Goal: Information Seeking & Learning: Find specific fact

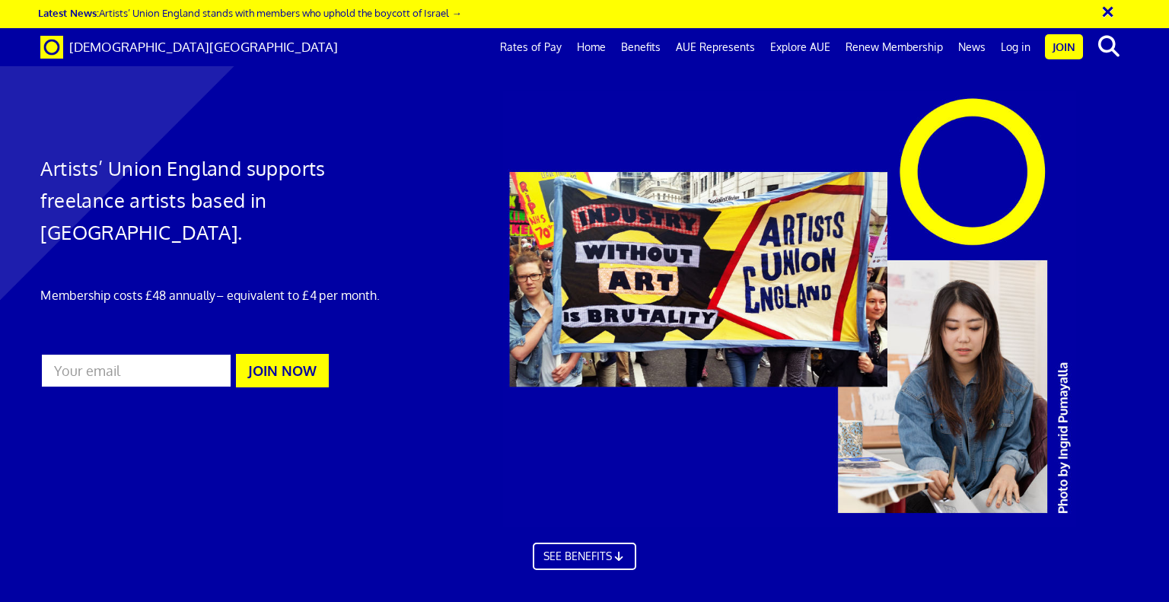
scroll to position [0, 11]
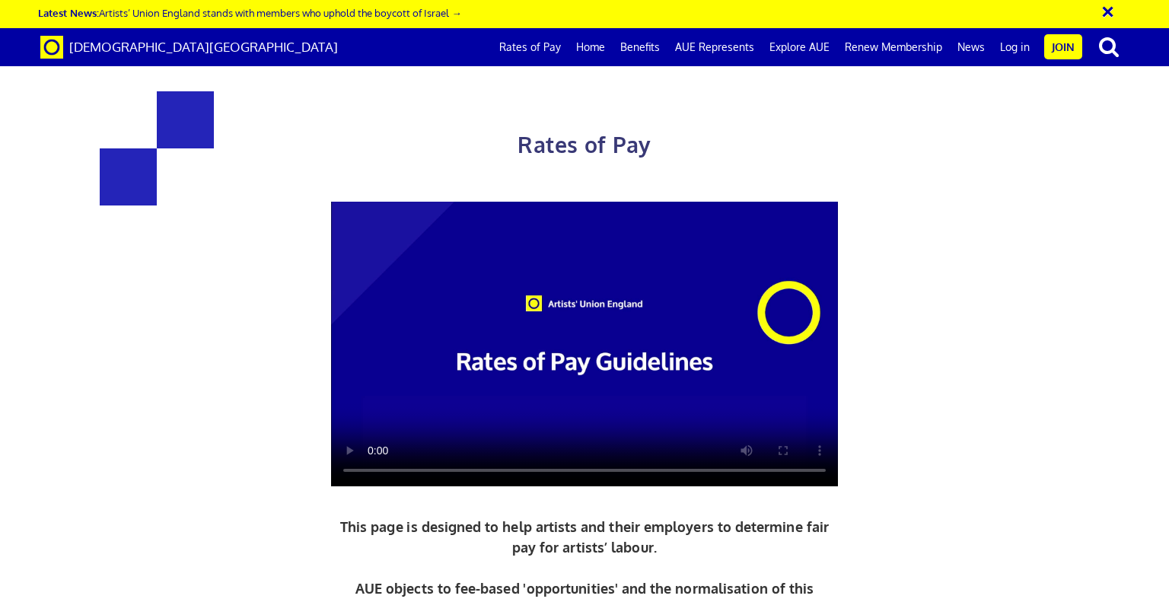
scroll to position [761, 0]
drag, startPoint x: 679, startPoint y: 274, endPoint x: 745, endPoint y: 281, distance: 66.5
drag, startPoint x: 714, startPoint y: 307, endPoint x: 760, endPoint y: 314, distance: 46.3
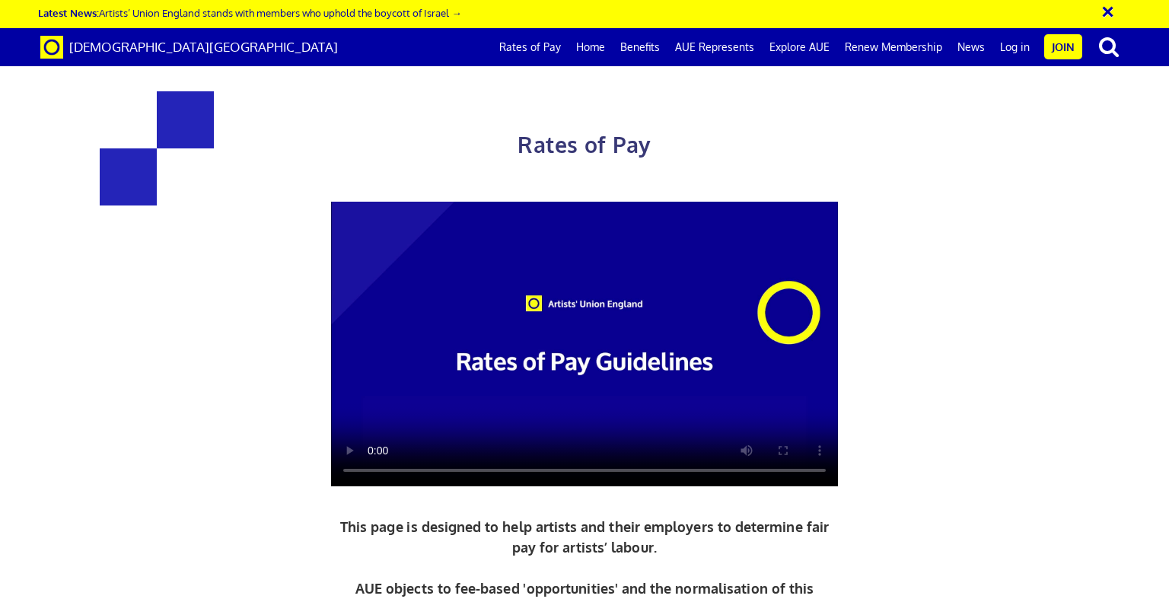
drag, startPoint x: 248, startPoint y: 142, endPoint x: 994, endPoint y: 450, distance: 807.4
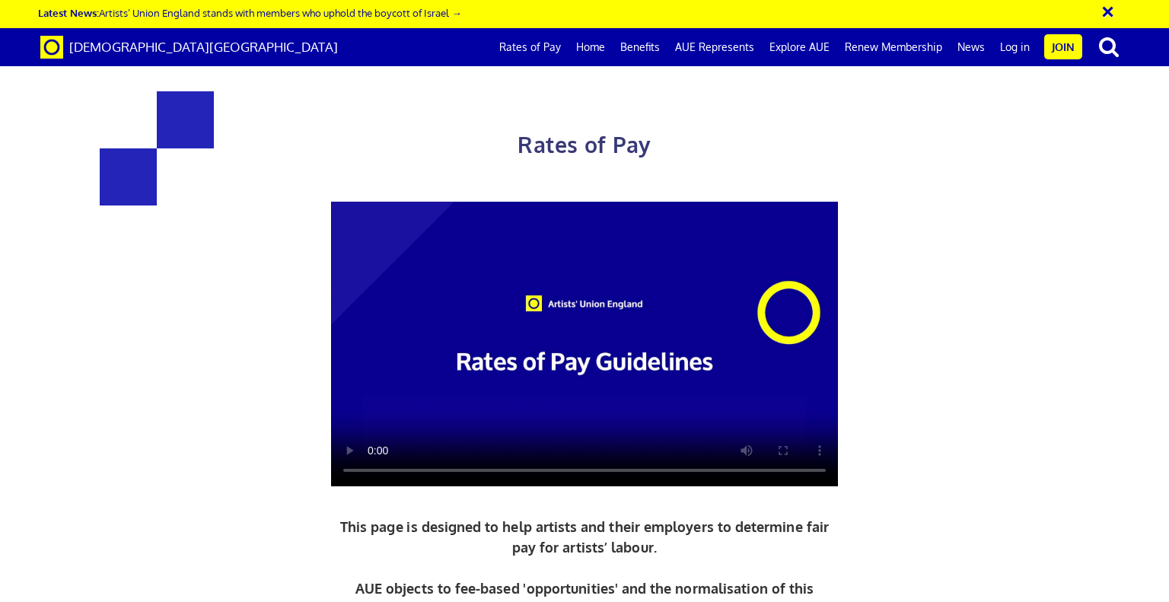
copy body "£216.63 a day ½ £119.15 per ½ day £27.08 an hour new graduate artist £284.31 a …"
